Goal: Book appointment/travel/reservation

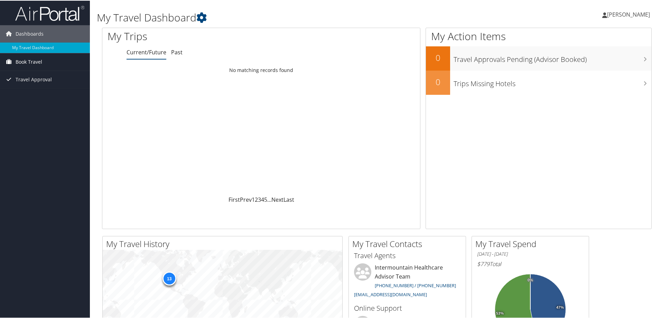
click at [38, 58] on span "Book Travel" at bounding box center [29, 61] width 27 height 17
click at [38, 85] on link "Book/Manage Online Trips" at bounding box center [45, 85] width 90 height 10
